Goal: Navigation & Orientation: Find specific page/section

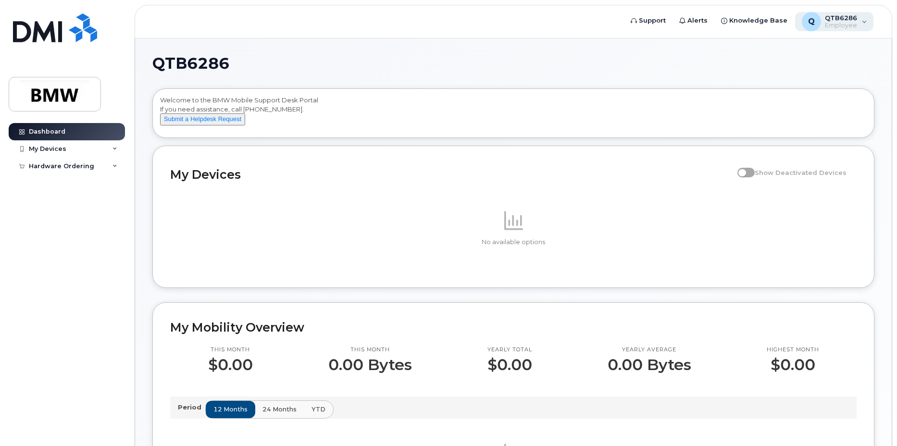
click at [863, 22] on div "Q QTB6286 Employee" at bounding box center [834, 21] width 79 height 19
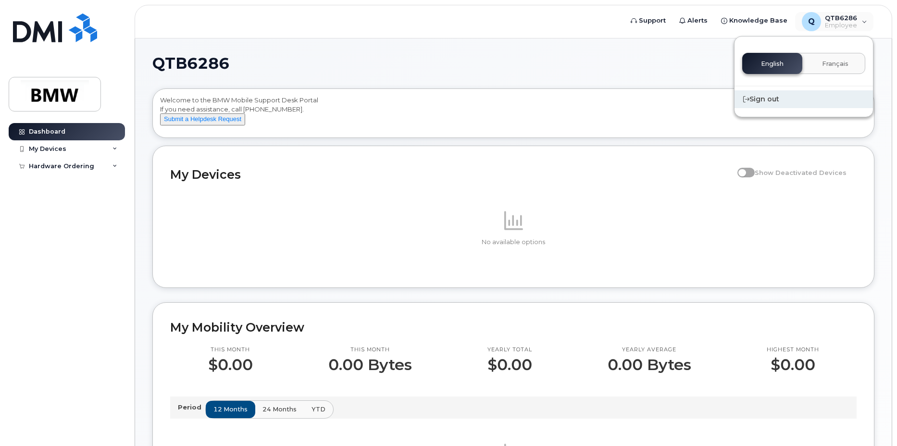
click at [773, 100] on div "Sign out" at bounding box center [804, 99] width 138 height 18
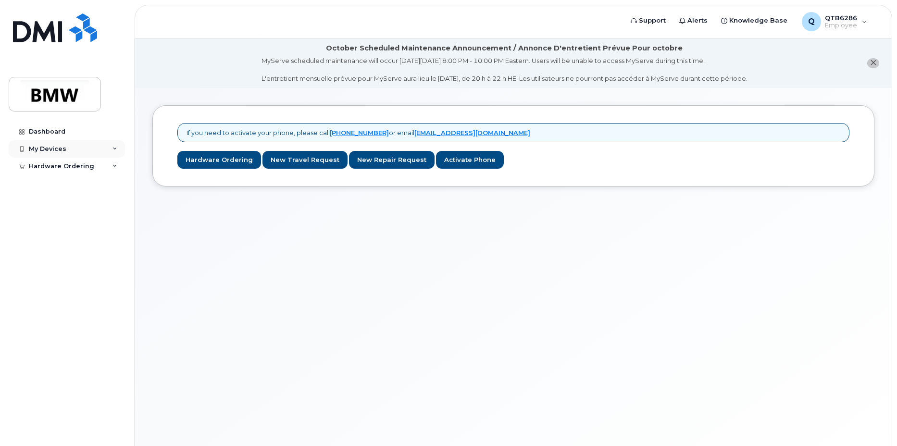
click at [49, 148] on div "My Devices" at bounding box center [48, 149] width 38 height 8
click at [41, 131] on div "Dashboard" at bounding box center [47, 132] width 37 height 8
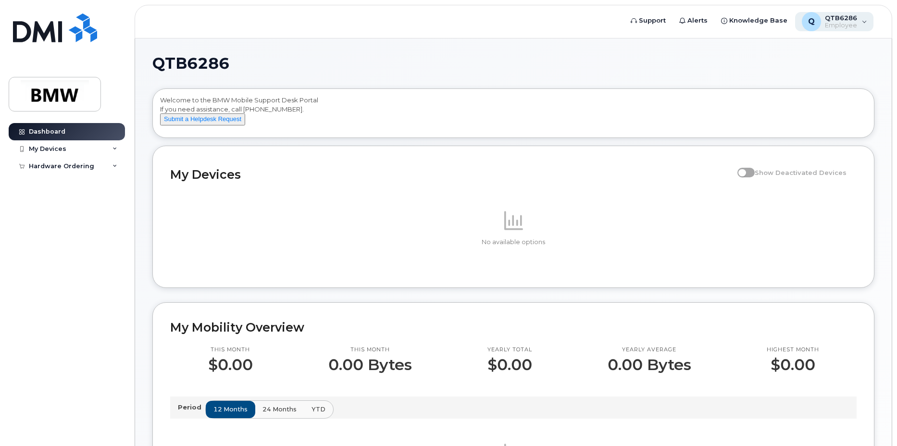
click at [863, 21] on div "Q QTB6286 Employee" at bounding box center [834, 21] width 79 height 19
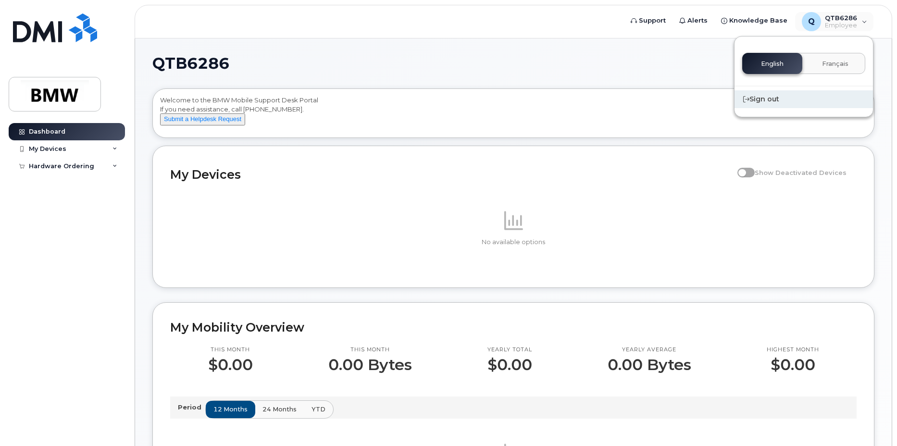
click at [780, 100] on div "Sign out" at bounding box center [804, 99] width 138 height 18
